Goal: Navigation & Orientation: Find specific page/section

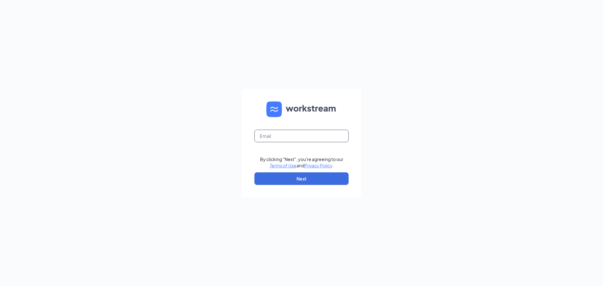
click at [290, 139] on input "text" at bounding box center [301, 136] width 94 height 13
type input "[EMAIL_ADDRESS][DOMAIN_NAME]"
click at [325, 178] on button "Next" at bounding box center [301, 178] width 94 height 13
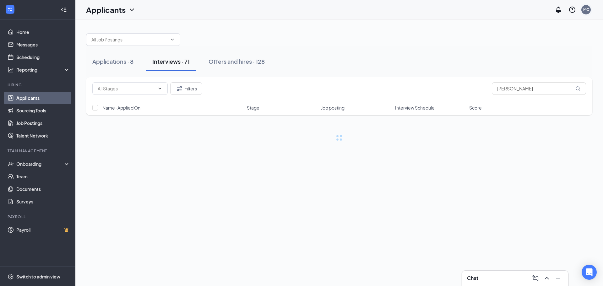
click at [584, 13] on div "MC" at bounding box center [585, 9] width 9 height 9
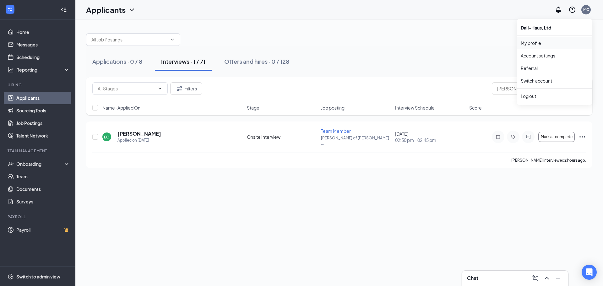
click at [536, 46] on link "My profile" at bounding box center [555, 43] width 68 height 6
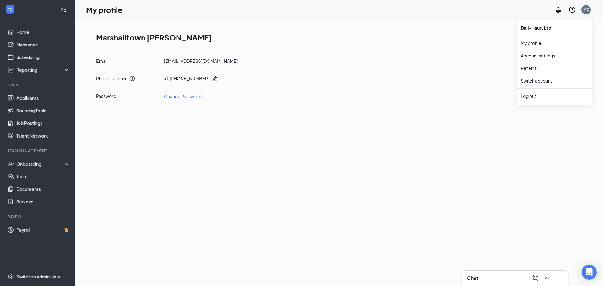
click at [583, 9] on div "MC" at bounding box center [586, 9] width 6 height 5
click at [541, 65] on link "Referral" at bounding box center [555, 68] width 68 height 6
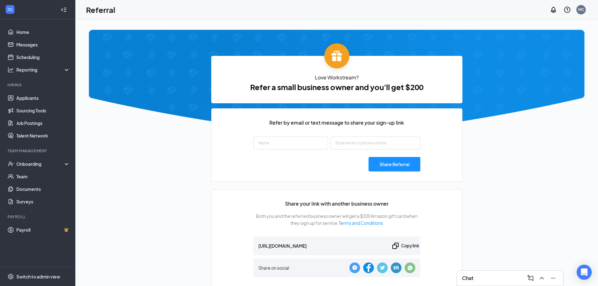
type input "https://signup.workstream.us/refer/26c2b9dc"
click at [588, 7] on div "Referral MC" at bounding box center [336, 9] width 523 height 19
click at [575, 7] on div "MC" at bounding box center [567, 9] width 40 height 13
click at [578, 8] on div "MC" at bounding box center [581, 9] width 9 height 9
click at [584, 6] on div "MC" at bounding box center [581, 9] width 9 height 9
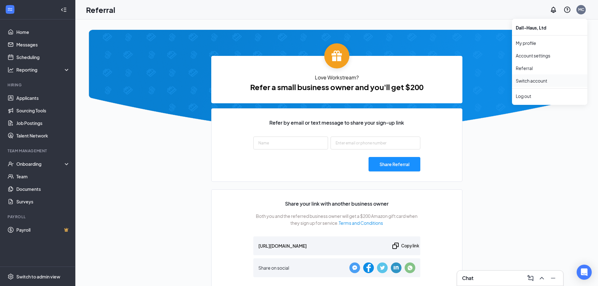
click at [547, 78] on link "Switch account" at bounding box center [531, 81] width 31 height 6
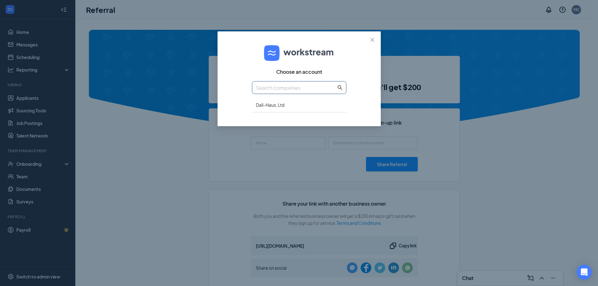
click at [320, 85] on input "text" at bounding box center [296, 88] width 80 height 8
click at [319, 107] on div "Dall-Haus, Ltd" at bounding box center [299, 105] width 94 height 15
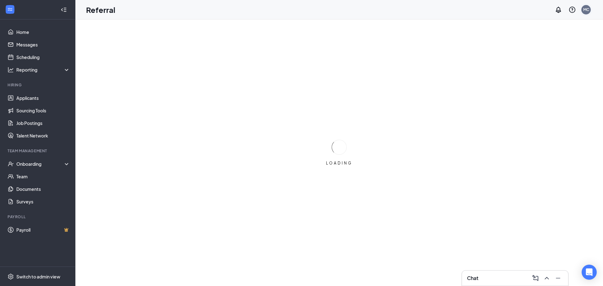
click at [590, 14] on div "Referral MC" at bounding box center [339, 9] width 528 height 19
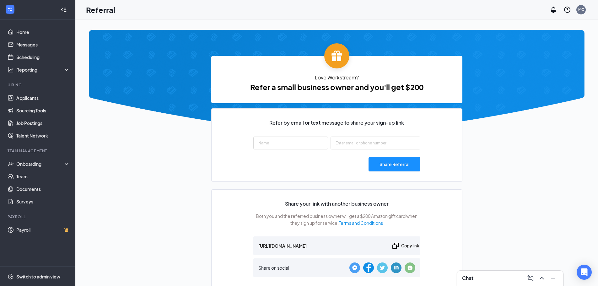
type input "[URL][DOMAIN_NAME]"
click at [22, 97] on link "Applicants" at bounding box center [43, 98] width 54 height 13
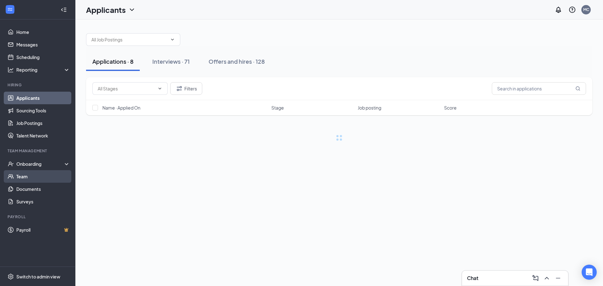
click at [41, 171] on link "Team" at bounding box center [43, 176] width 54 height 13
